Goal: Task Accomplishment & Management: Manage account settings

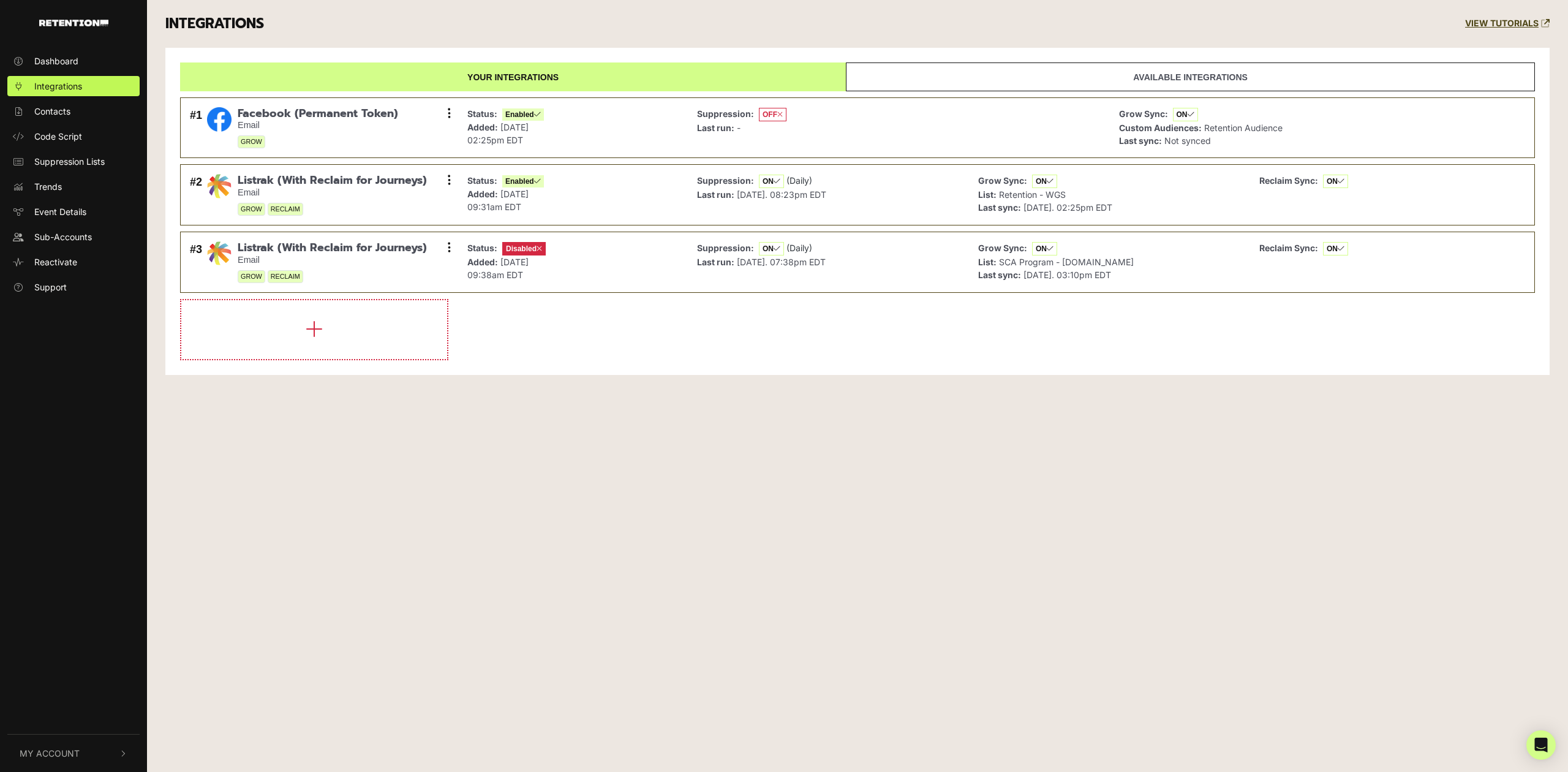
click at [93, 750] on button "My Account" at bounding box center [73, 753] width 132 height 37
click at [57, 750] on span "Sign Out" at bounding box center [51, 751] width 35 height 13
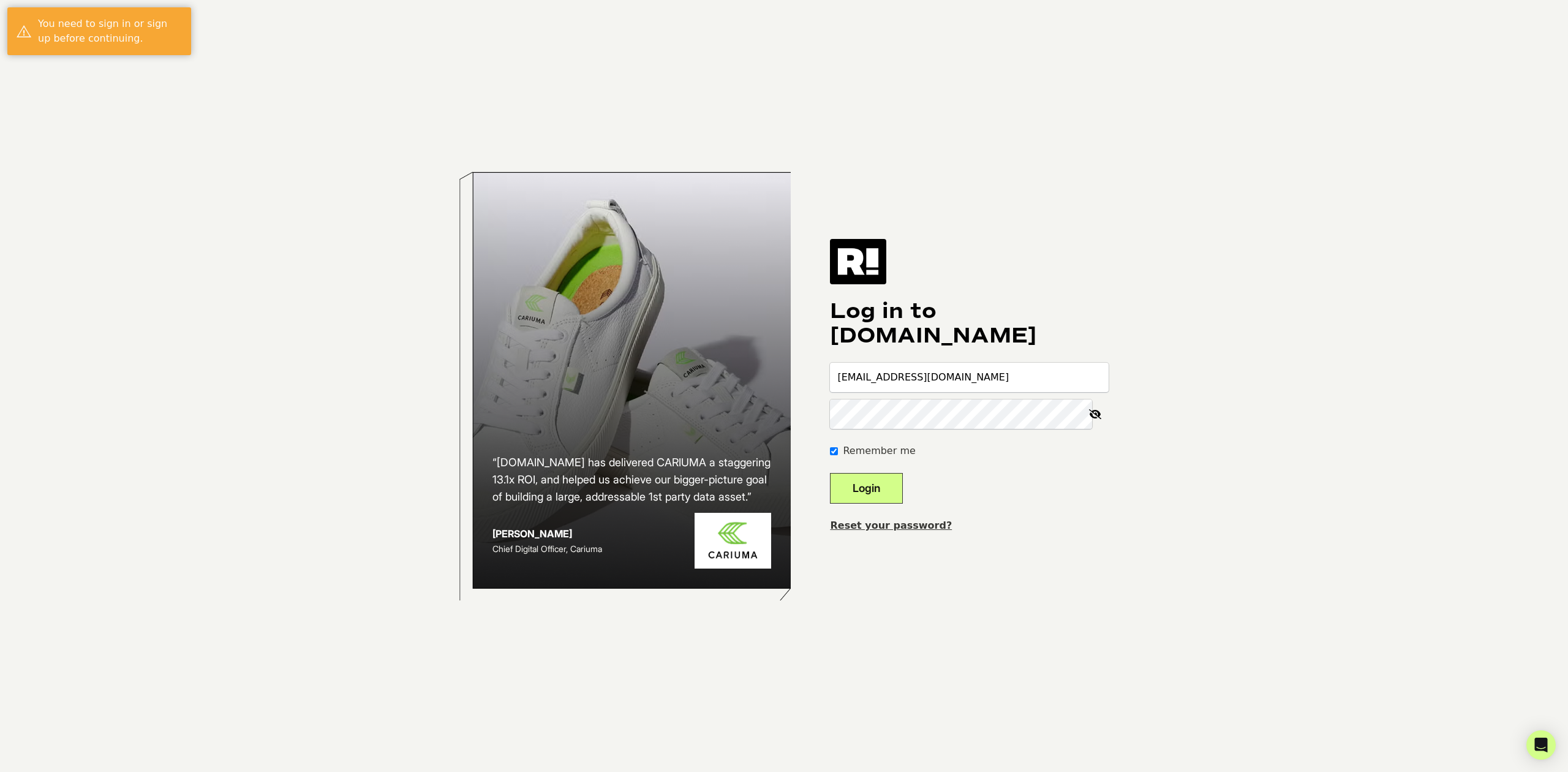
click at [934, 370] on input "[EMAIL_ADDRESS][DOMAIN_NAME]" at bounding box center [970, 377] width 278 height 30
type input "[EMAIL_ADDRESS][DOMAIN_NAME]"
click at [900, 483] on button "Login" at bounding box center [867, 488] width 73 height 30
